Goal: Task Accomplishment & Management: Manage account settings

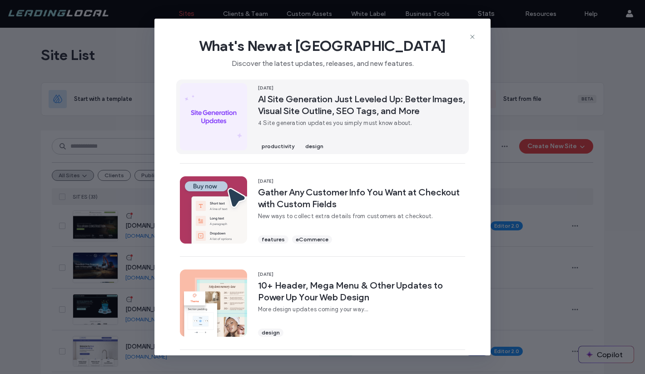
click at [380, 116] on span "AI Site Generation Just Leveled Up: Better Images, Visual Site Outline, SEO Tag…" at bounding box center [361, 105] width 207 height 24
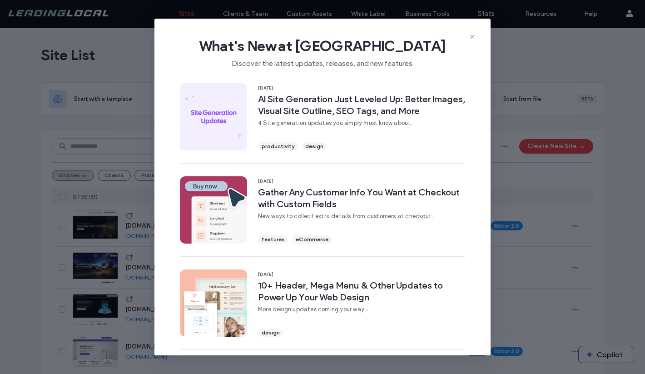
click at [584, 188] on div "What's New at Duda Discover the latest updates, releases, and new features. 15 …" at bounding box center [322, 187] width 645 height 374
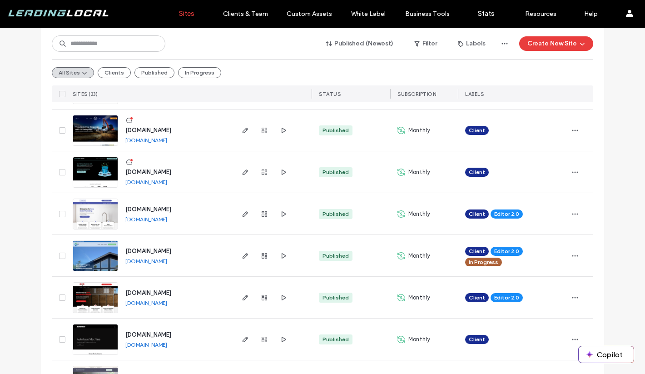
scroll to position [133, 0]
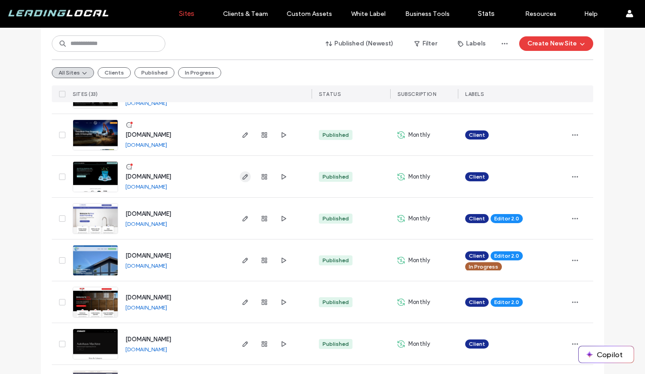
click at [242, 177] on icon "button" at bounding box center [245, 176] width 7 height 7
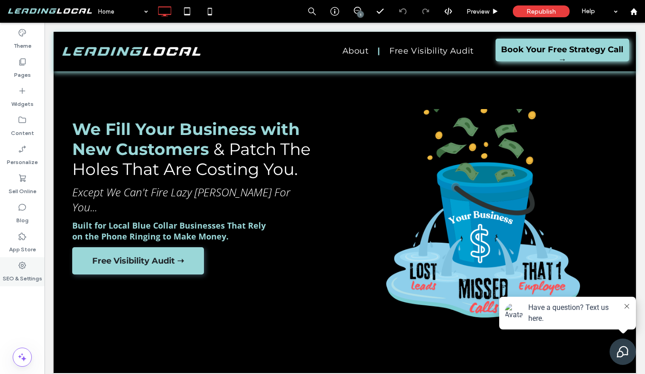
click at [25, 259] on div "SEO & Settings" at bounding box center [22, 271] width 45 height 29
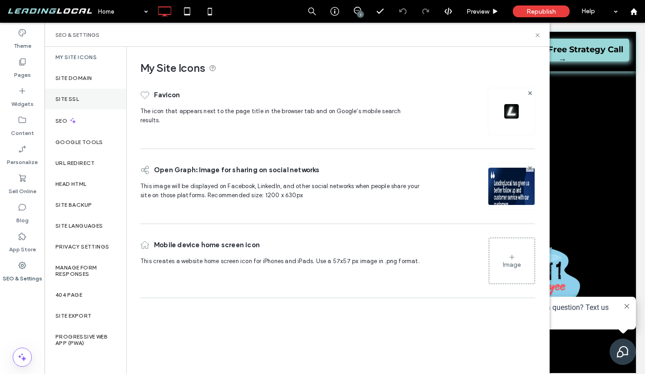
click at [93, 99] on div "Site SSL" at bounding box center [86, 99] width 82 height 21
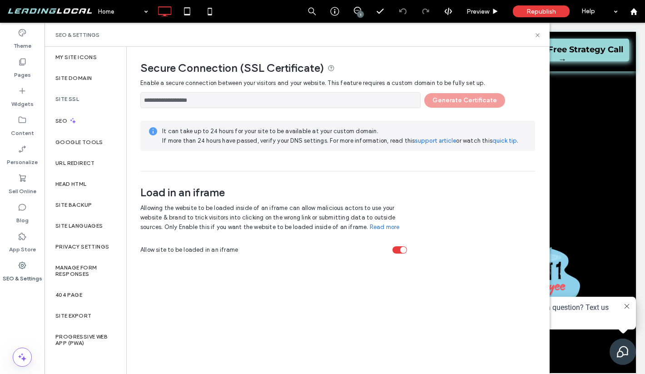
click at [454, 98] on div "**********" at bounding box center [337, 98] width 395 height 20
click at [545, 12] on span "Republish" at bounding box center [542, 12] width 30 height 8
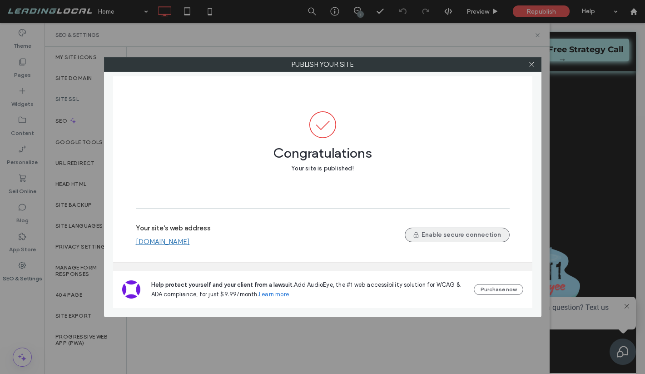
click at [451, 233] on button "Enable secure connection" at bounding box center [457, 235] width 105 height 15
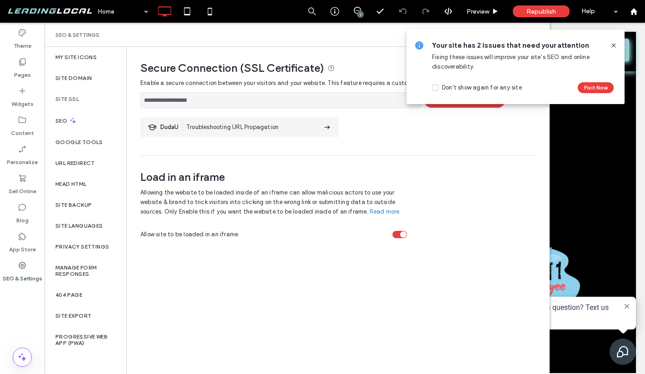
click at [320, 130] on section "DudaU Troubleshooting URL Propagation" at bounding box center [239, 127] width 199 height 20
click at [614, 46] on icon at bounding box center [613, 45] width 7 height 7
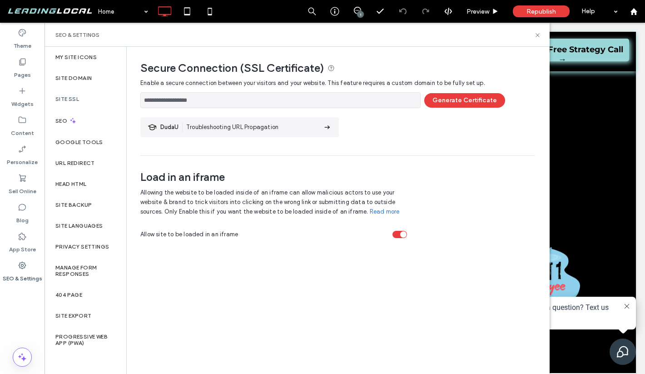
click at [334, 70] on icon at bounding box center [331, 68] width 7 height 7
click at [458, 98] on button "Generate Certificate" at bounding box center [464, 100] width 81 height 15
